Goal: Task Accomplishment & Management: Use online tool/utility

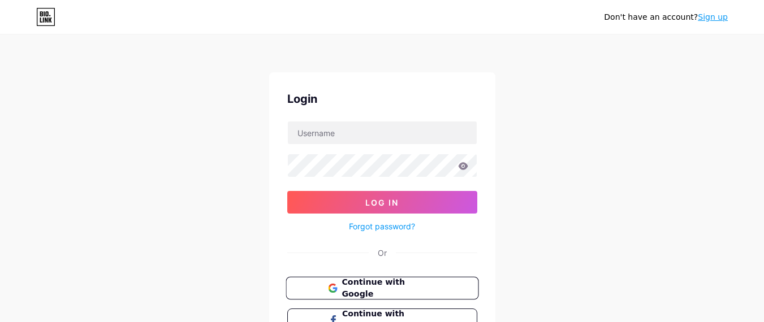
click at [334, 284] on icon at bounding box center [331, 286] width 7 height 4
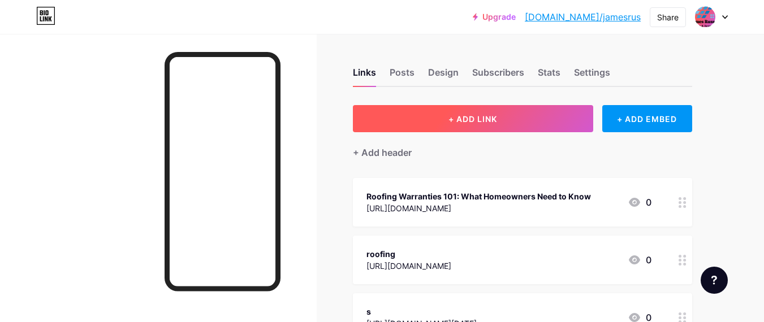
click at [391, 125] on button "+ ADD LINK" at bounding box center [473, 118] width 240 height 27
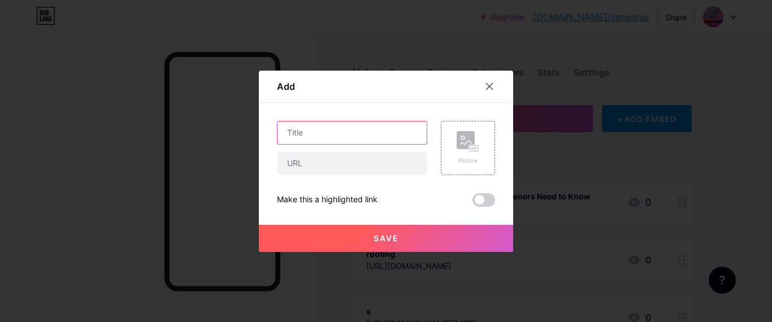
click at [384, 137] on input "text" at bounding box center [352, 133] width 149 height 23
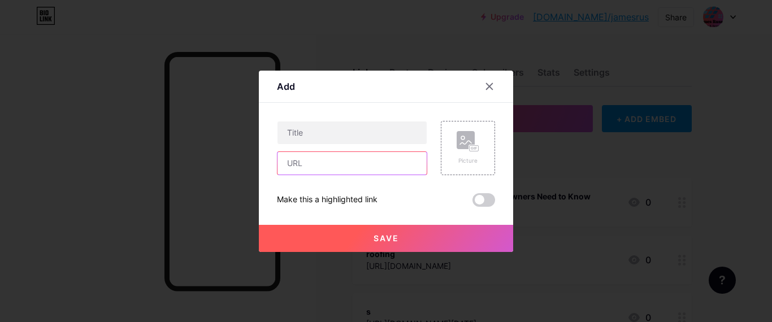
click at [311, 161] on input "text" at bounding box center [352, 163] width 149 height 23
paste input "[URL][DOMAIN_NAME]"
type input "[URL][DOMAIN_NAME]"
click at [405, 257] on div at bounding box center [386, 161] width 772 height 322
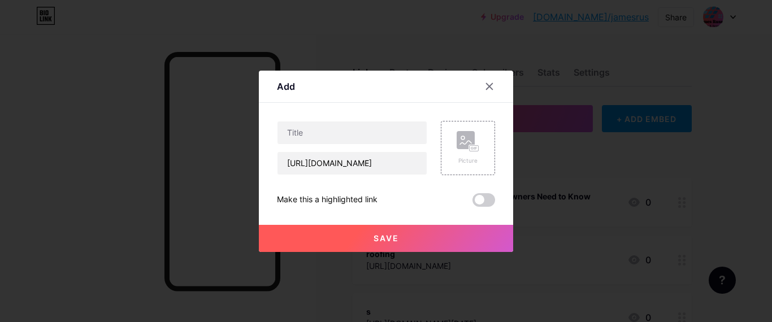
scroll to position [0, 0]
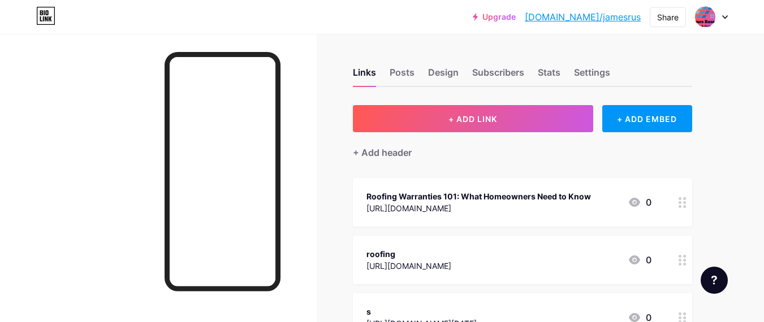
click at [402, 252] on div "roofing" at bounding box center [408, 254] width 85 height 12
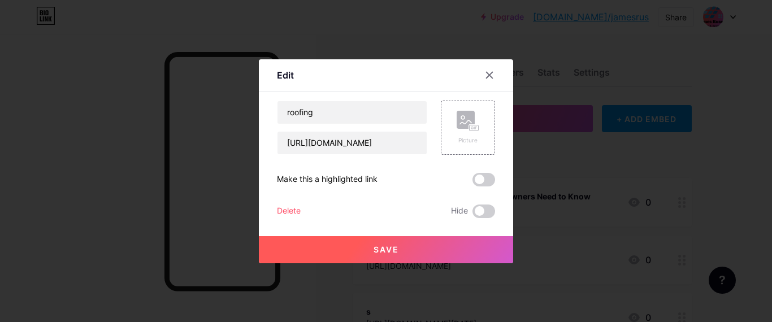
click at [365, 257] on button "Save" at bounding box center [386, 249] width 254 height 27
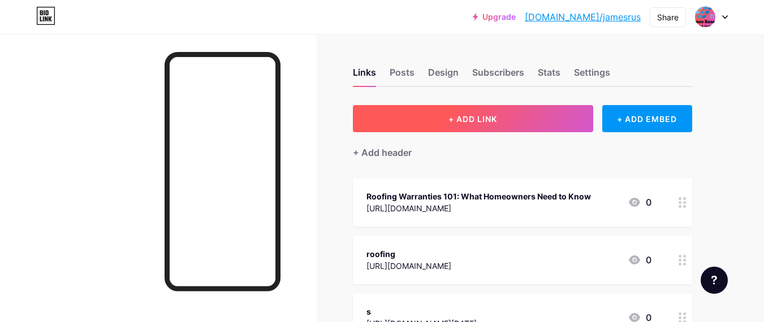
click at [419, 122] on button "+ ADD LINK" at bounding box center [473, 118] width 240 height 27
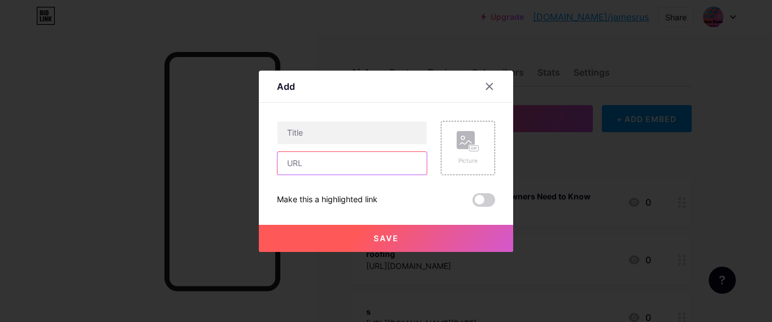
click at [358, 170] on input "text" at bounding box center [352, 163] width 149 height 23
paste input "https://jamesrussellroofingus.blogspot.com/2025/09/the-overlooked-importance-of…"
type input "https://jamesrussellroofingus.blogspot.com/2025/09/the-overlooked-importance-of…"
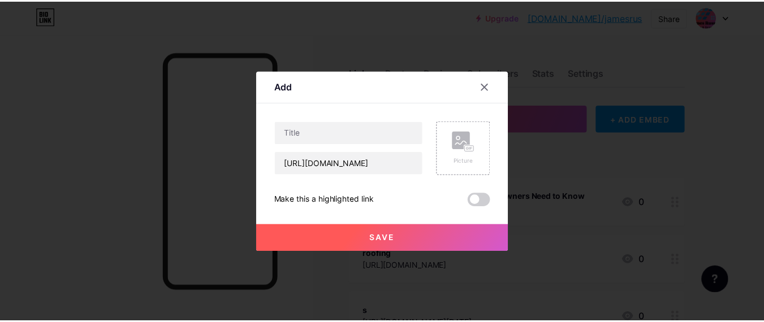
scroll to position [0, 0]
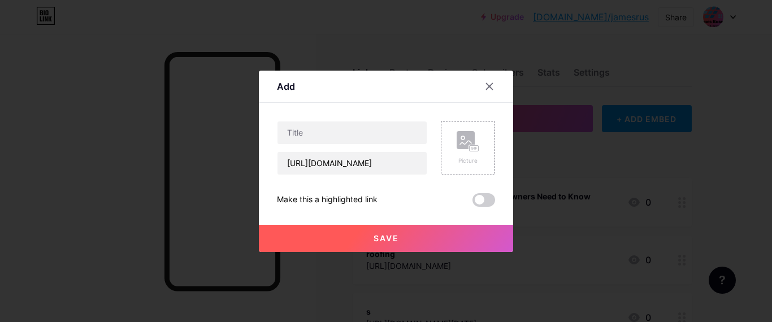
click at [386, 228] on button "Save" at bounding box center [386, 238] width 254 height 27
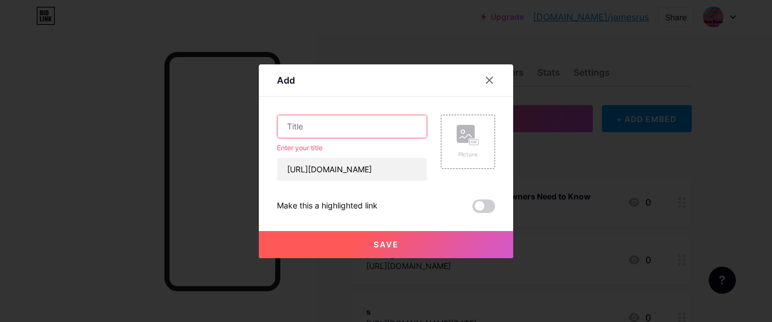
click at [326, 125] on input "text" at bounding box center [352, 126] width 149 height 23
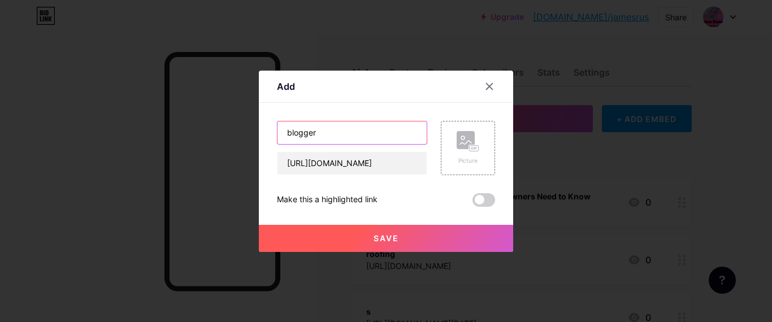
type input "blogger"
click at [370, 241] on button "Save" at bounding box center [386, 238] width 254 height 27
